Goal: Register for event/course

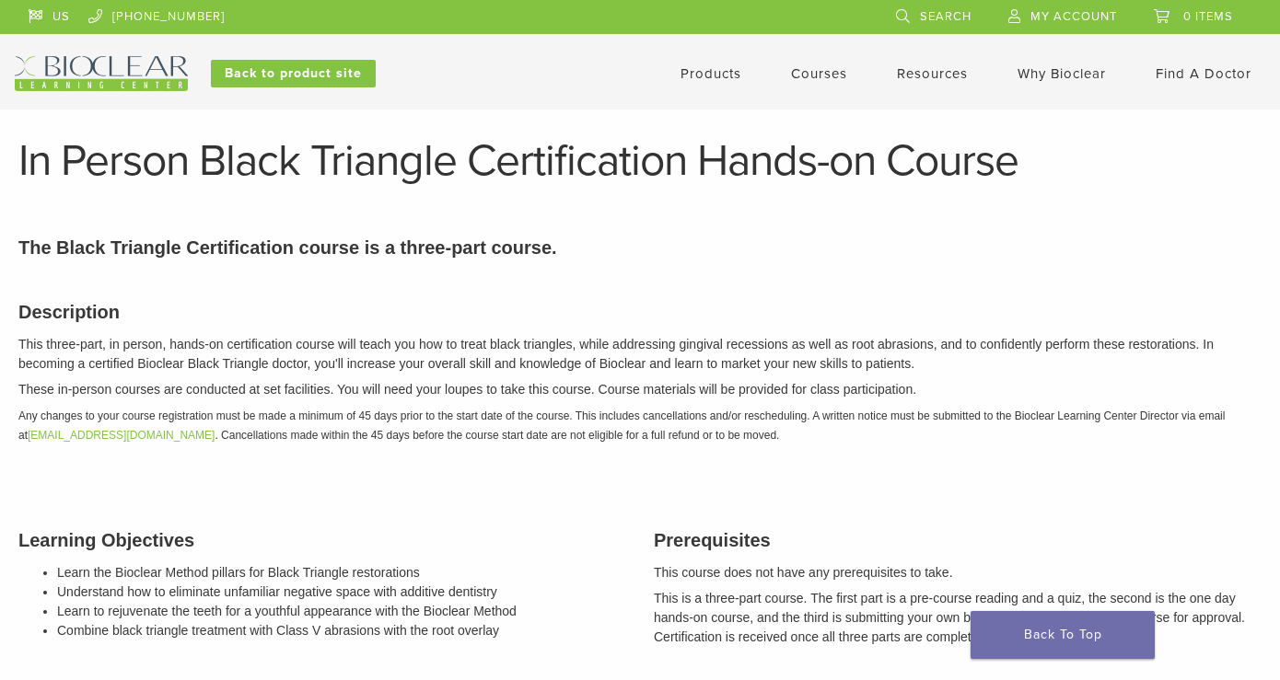
click at [838, 72] on link "Courses" at bounding box center [819, 73] width 56 height 17
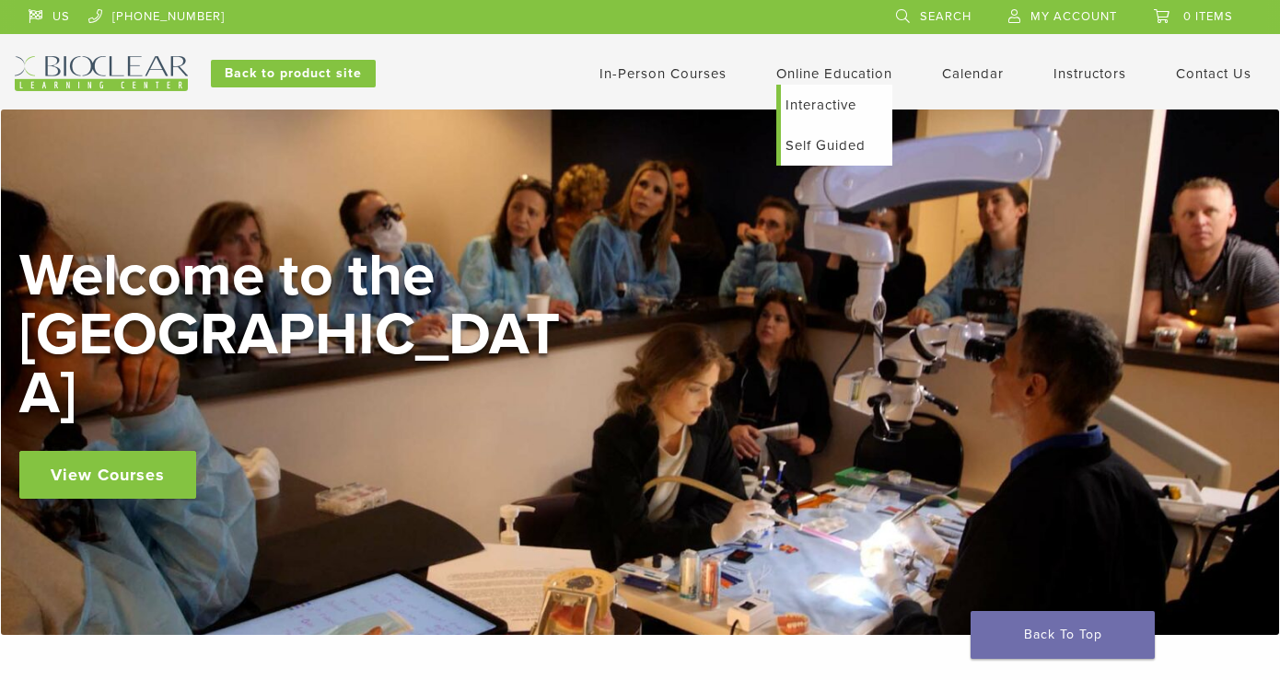
click at [819, 99] on link "Interactive" at bounding box center [836, 105] width 111 height 41
click at [686, 70] on link "In-Person Courses" at bounding box center [662, 73] width 127 height 17
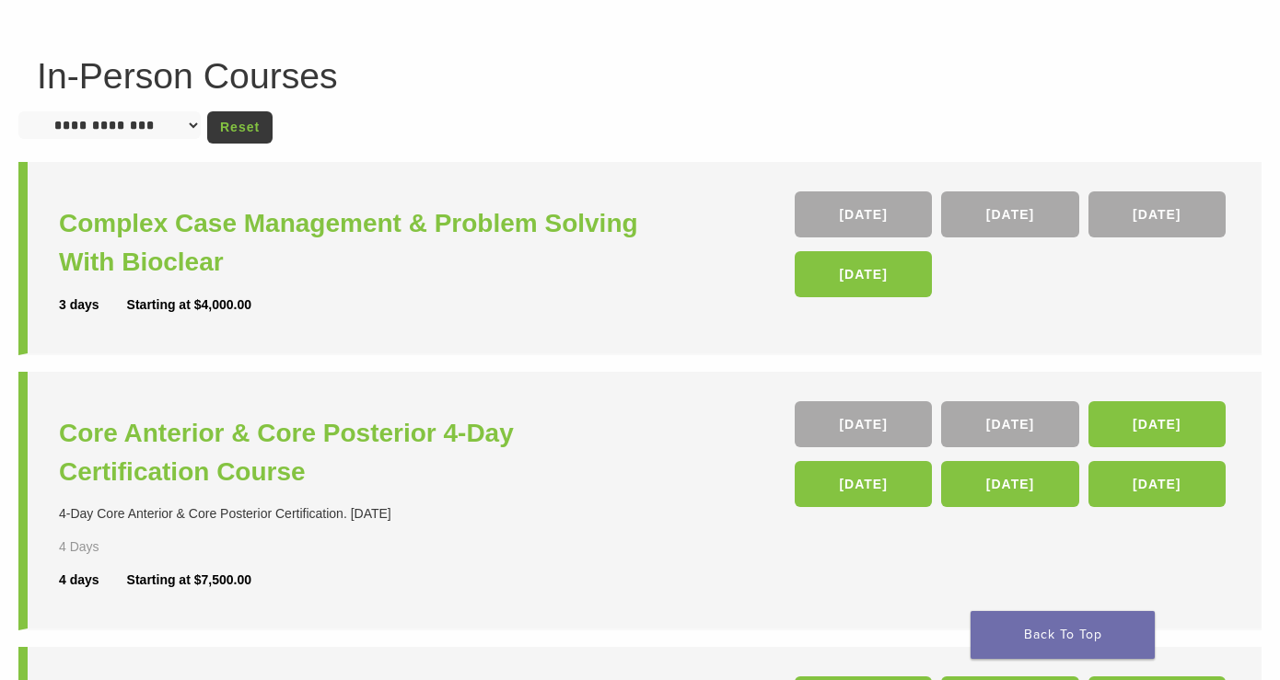
scroll to position [114, 0]
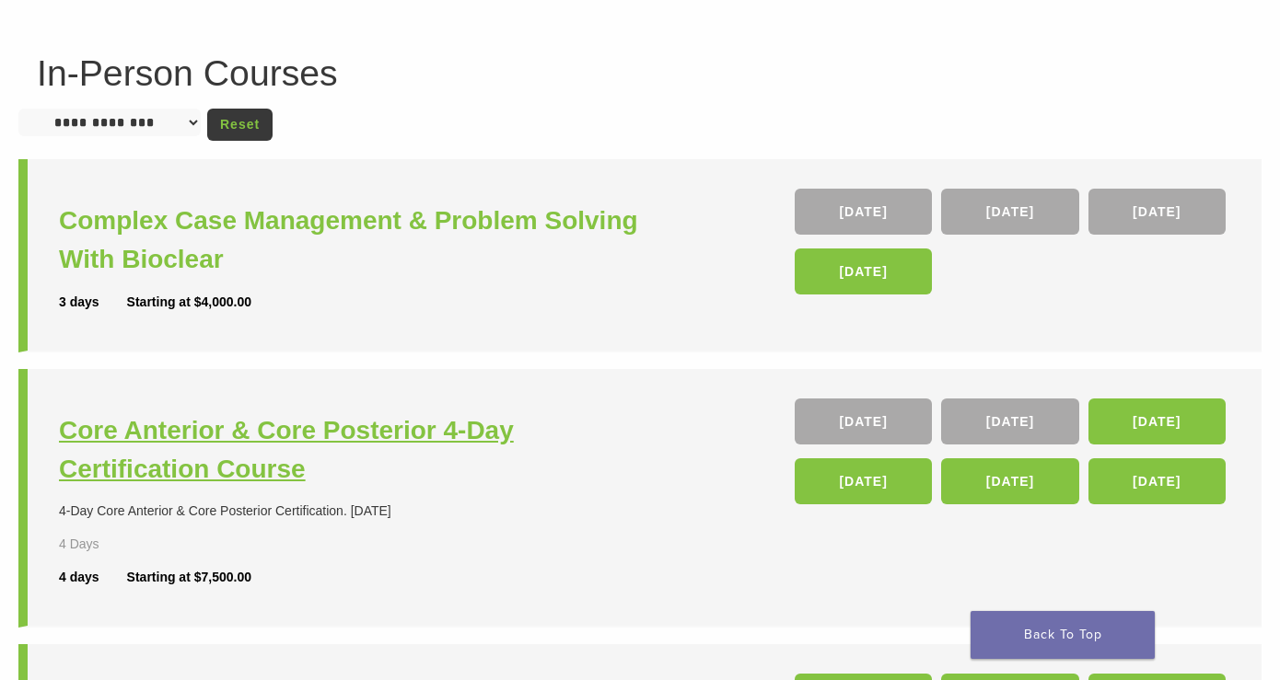
click at [402, 425] on h3 "Core Anterior & Core Posterior 4-Day Certification Course" at bounding box center [351, 449] width 585 height 77
